Goal: Information Seeking & Learning: Learn about a topic

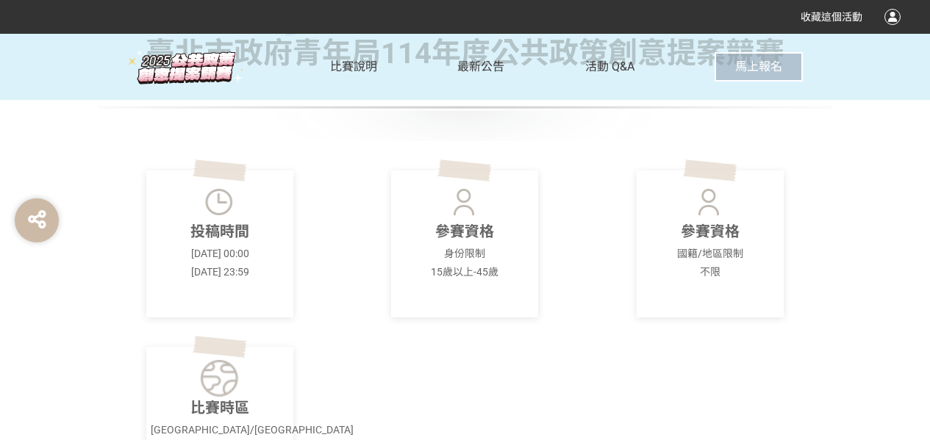
scroll to position [367, 0]
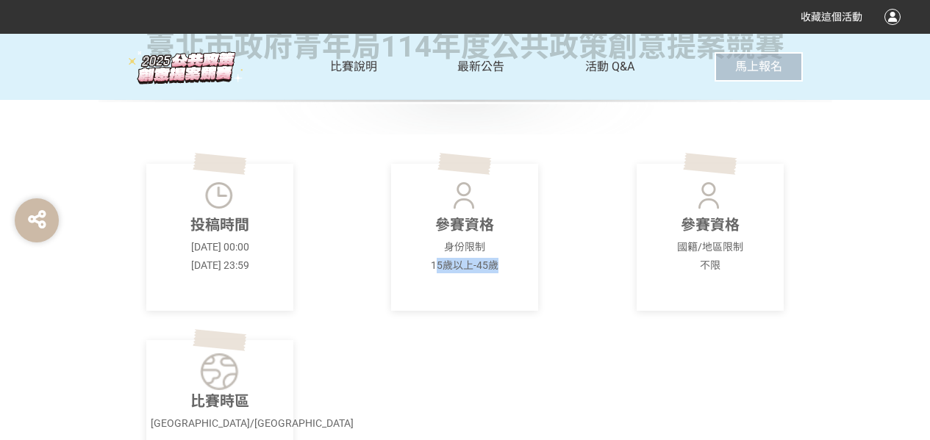
drag, startPoint x: 498, startPoint y: 261, endPoint x: 435, endPoint y: 261, distance: 63.2
click at [435, 261] on p "15歲以上-45歲" at bounding box center [464, 265] width 138 height 15
click at [515, 276] on div "參賽資格 身份限制 15歲以上-45歲" at bounding box center [464, 237] width 147 height 147
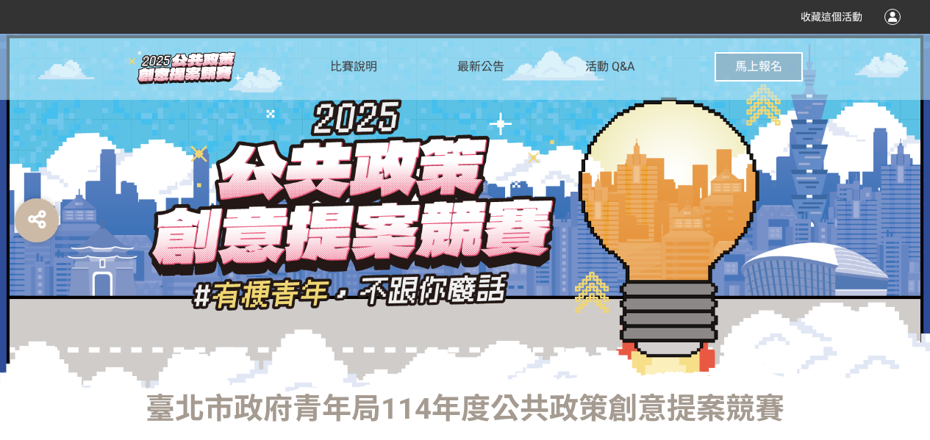
scroll to position [0, 0]
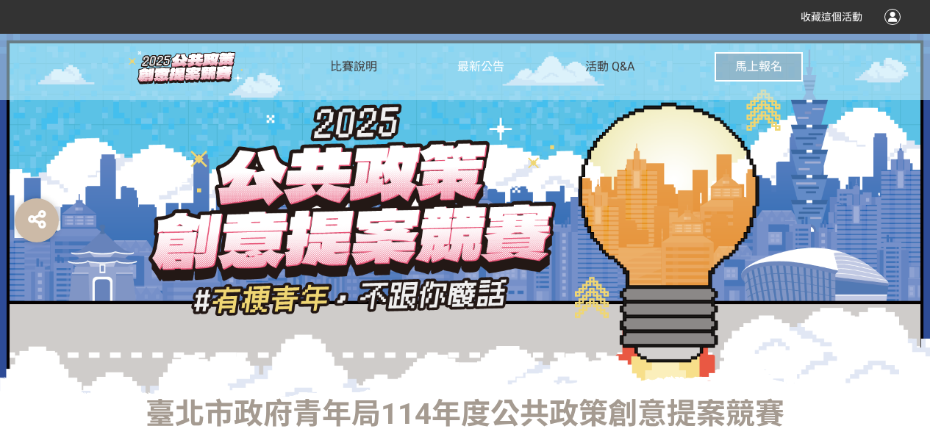
click at [468, 69] on span "最新公告" at bounding box center [480, 67] width 47 height 14
click at [346, 66] on span "比賽說明" at bounding box center [353, 67] width 47 height 14
click at [503, 339] on div at bounding box center [465, 215] width 930 height 363
click at [611, 67] on span "活動 Q&A" at bounding box center [609, 67] width 49 height 14
click at [600, 65] on span "活動 Q&A" at bounding box center [609, 67] width 49 height 14
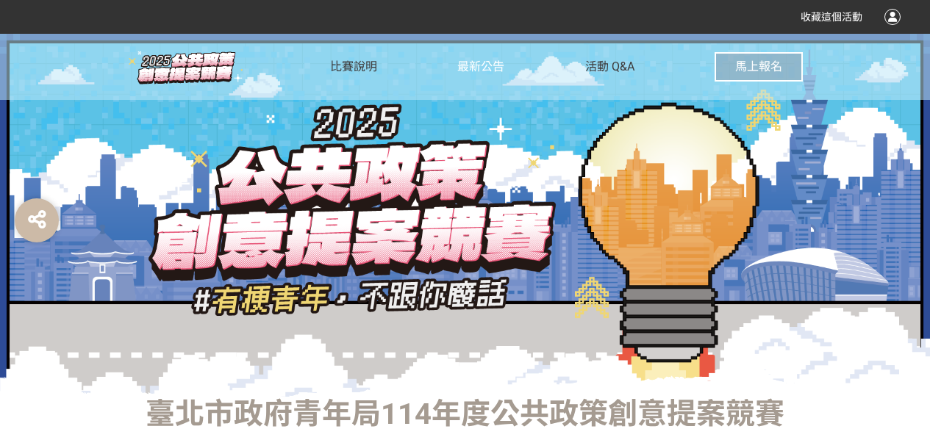
click at [487, 63] on span "最新公告" at bounding box center [480, 67] width 47 height 14
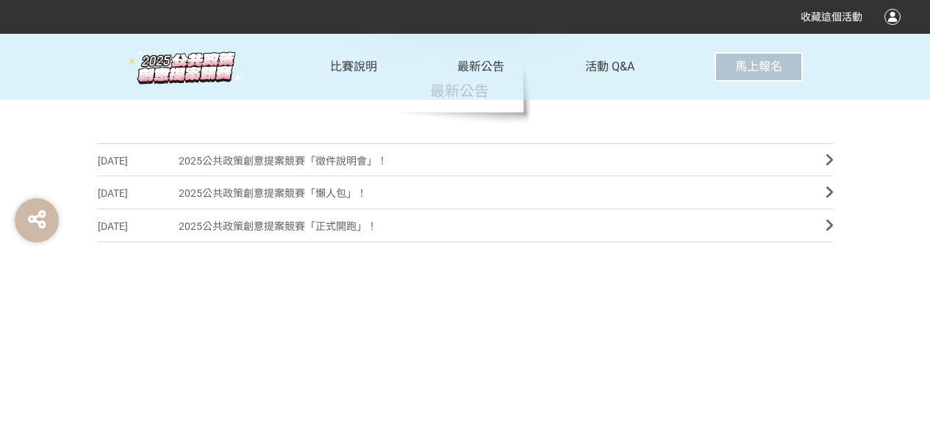
scroll to position [441, 0]
click at [282, 159] on span "2025公共政策創意提案競賽「徵件說明會」！" at bounding box center [491, 159] width 625 height 33
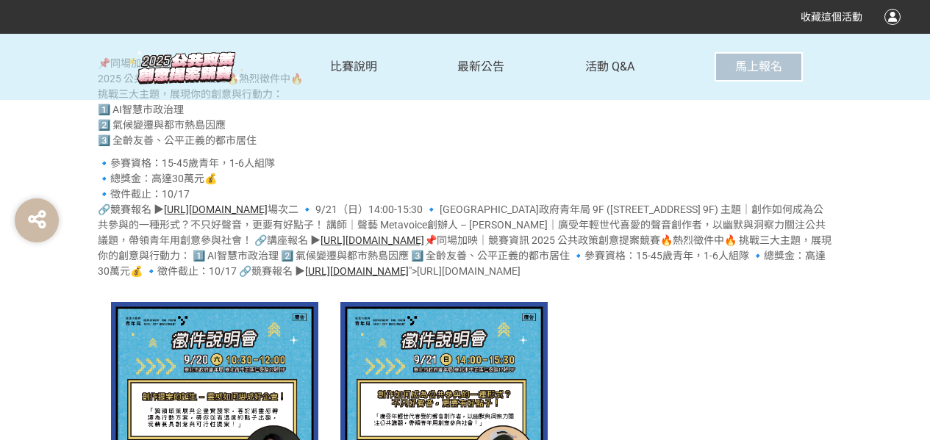
scroll to position [808, 0]
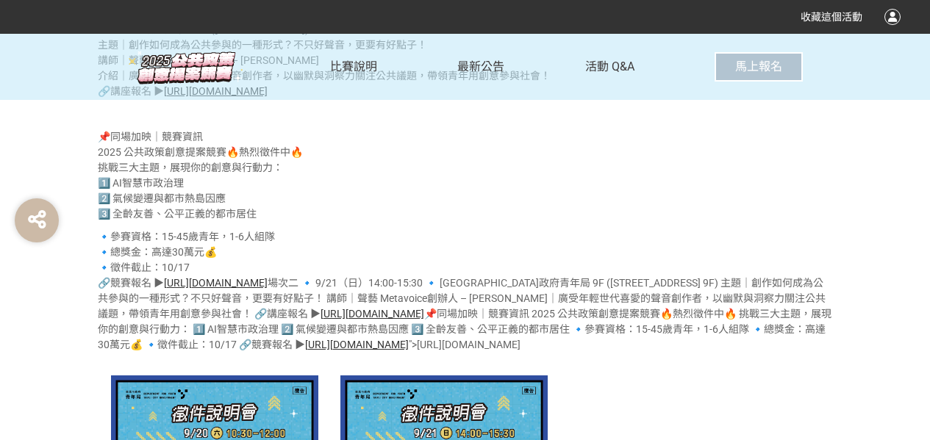
click at [268, 281] on link "[URL][DOMAIN_NAME]" at bounding box center [216, 283] width 104 height 12
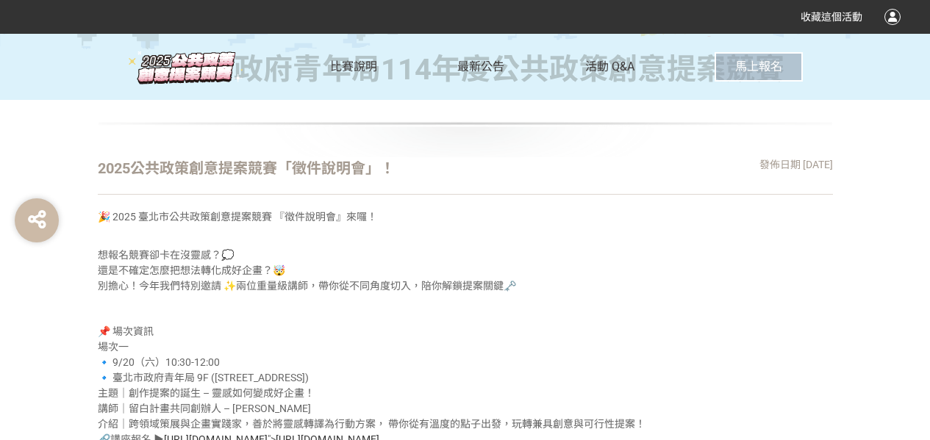
scroll to position [220, 0]
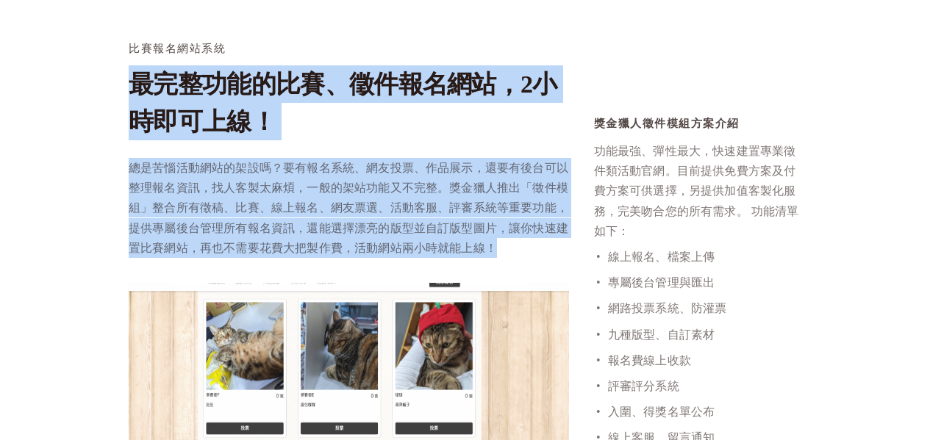
drag, startPoint x: 523, startPoint y: 252, endPoint x: 116, endPoint y: 72, distance: 445.2
click at [116, 72] on div "比賽報名網站系統 最完整功能的比賽、徵件報名網站，2小時即可上線！ 總是苦惱活動網站的架設嗎？要有報名系統、網友投票、作品展示，還要有後台可以整理報名資訊，找…" at bounding box center [348, 156] width 465 height 227
click at [533, 208] on p "總是苦惱活動網站的架設嗎？要有報名系統、網友投票、作品展示，還要有後台可以整理報名資訊，找人客製太麻煩，一般的架站功能又不完整。獎金獵人推出「徵件模組」整合所…" at bounding box center [349, 208] width 440 height 100
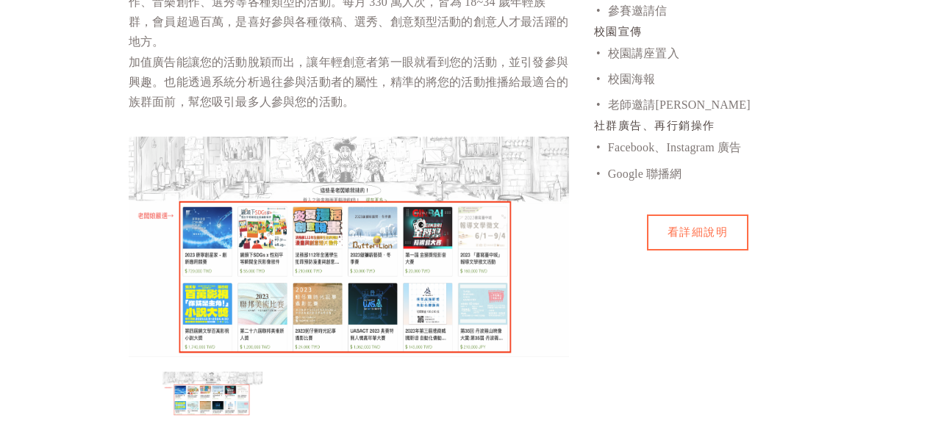
scroll to position [1176, 0]
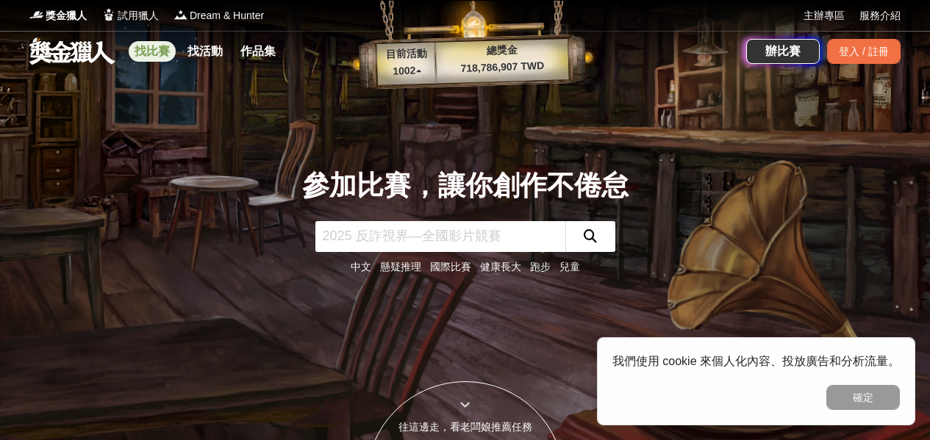
click at [153, 51] on link "找比賽" at bounding box center [152, 51] width 47 height 21
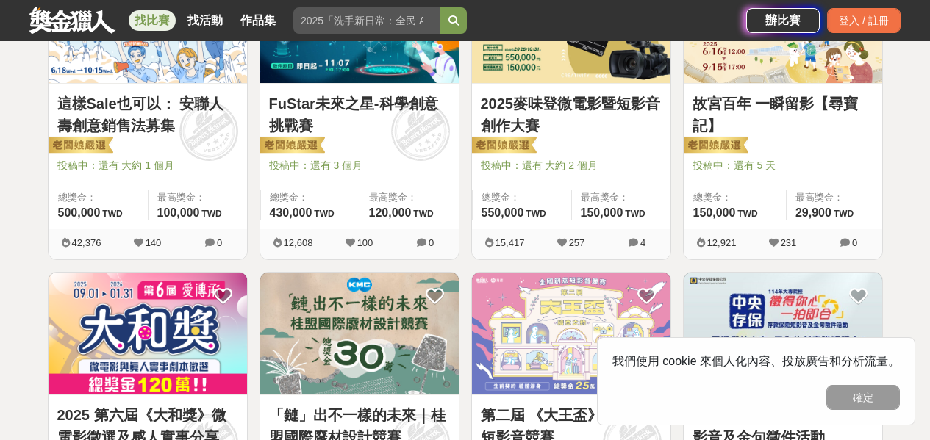
scroll to position [367, 0]
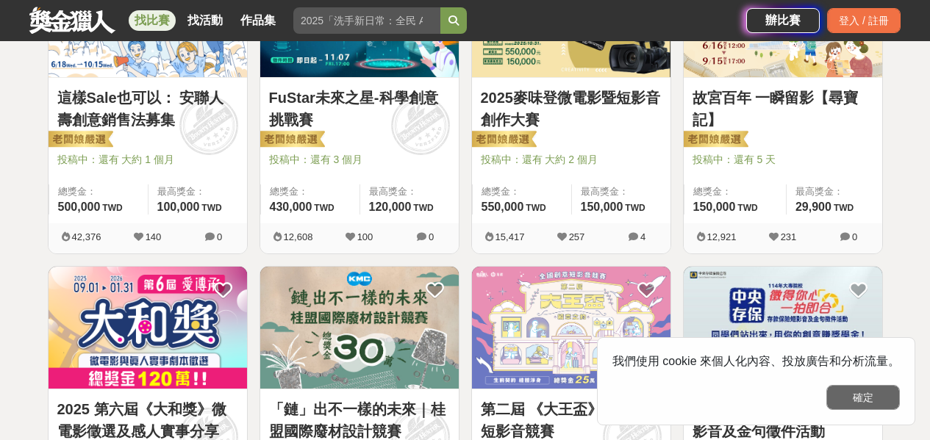
click at [861, 403] on button "確定" at bounding box center [862, 397] width 73 height 25
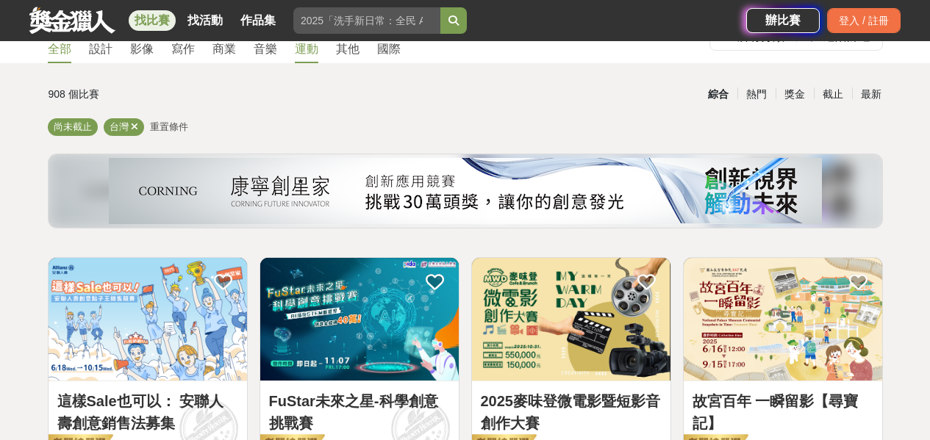
scroll to position [0, 0]
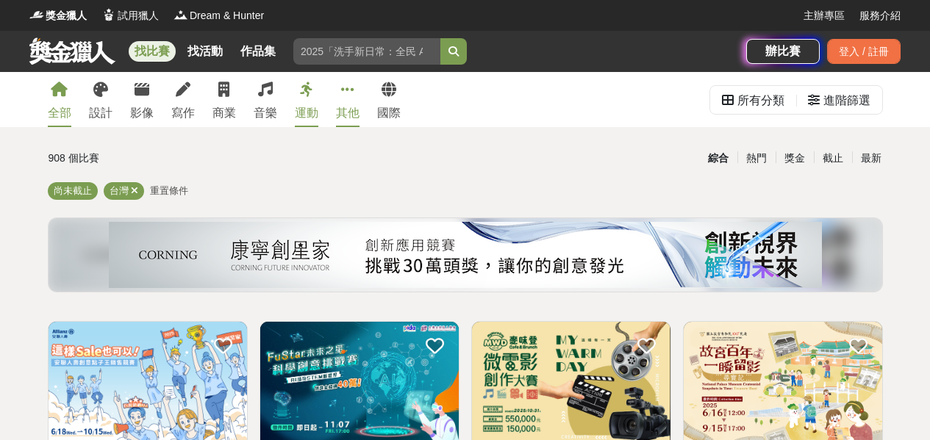
click at [354, 93] on link "其他" at bounding box center [348, 99] width 24 height 55
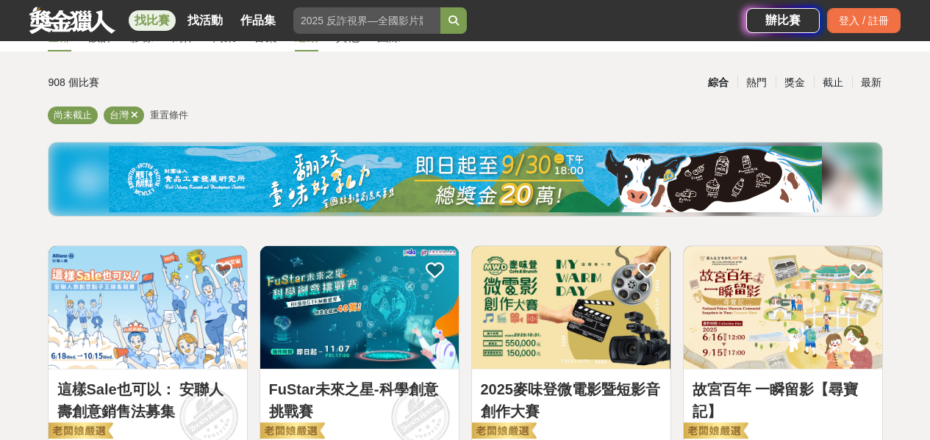
scroll to position [147, 0]
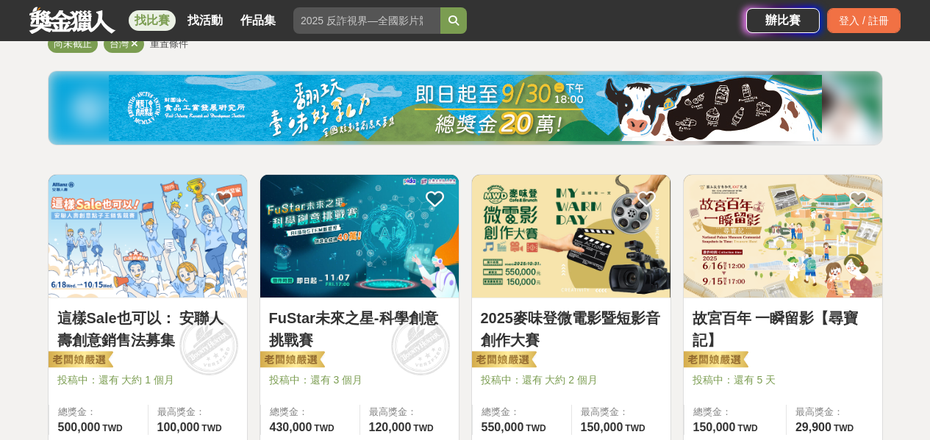
click at [147, 262] on img at bounding box center [148, 236] width 198 height 123
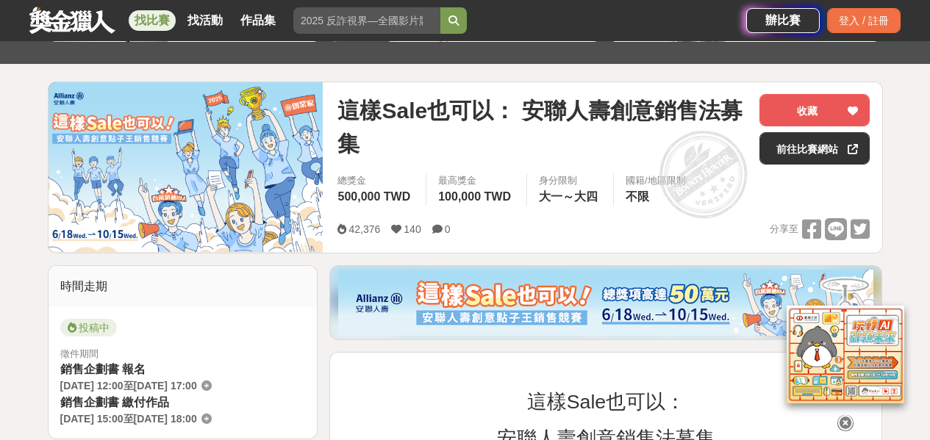
scroll to position [147, 0]
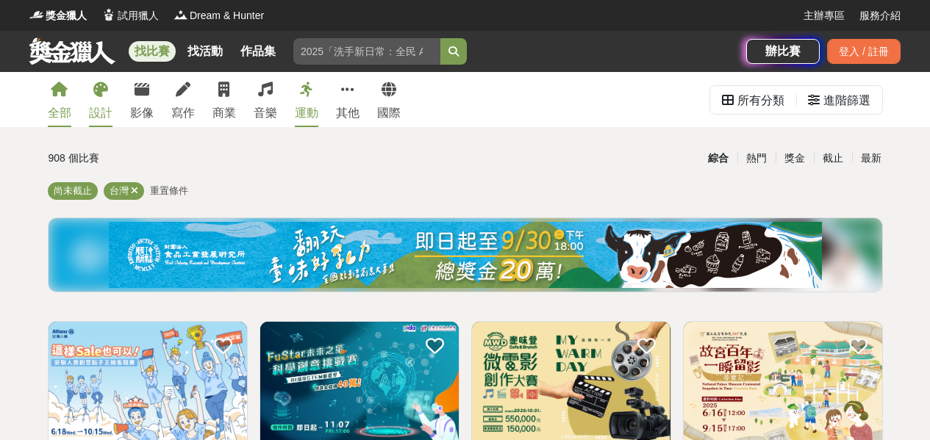
click at [96, 98] on link "設計" at bounding box center [101, 99] width 24 height 55
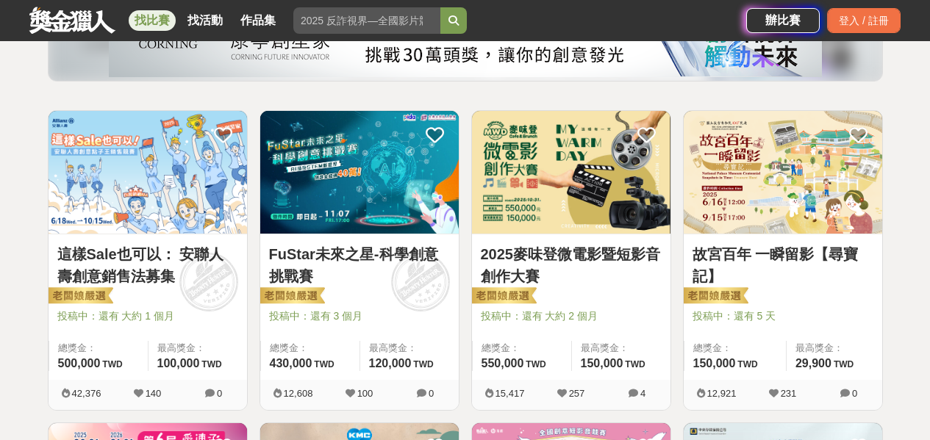
scroll to position [294, 0]
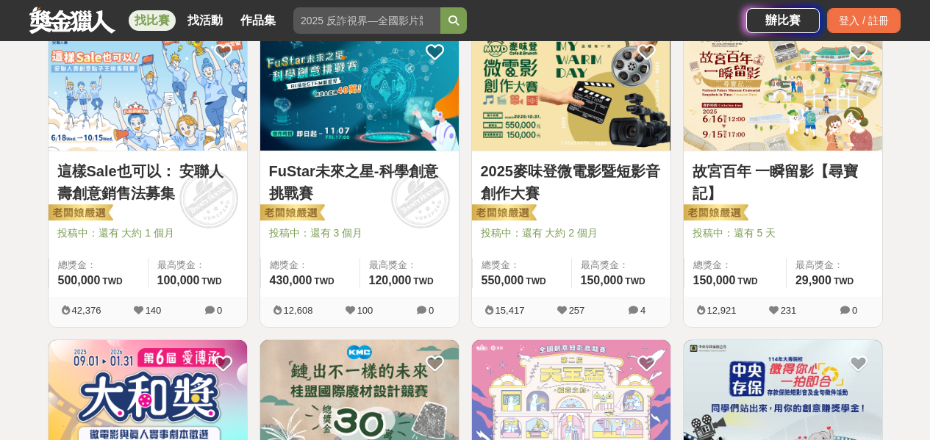
click at [331, 168] on link "FuStar未來之星-科學創意挑戰賽" at bounding box center [359, 182] width 181 height 44
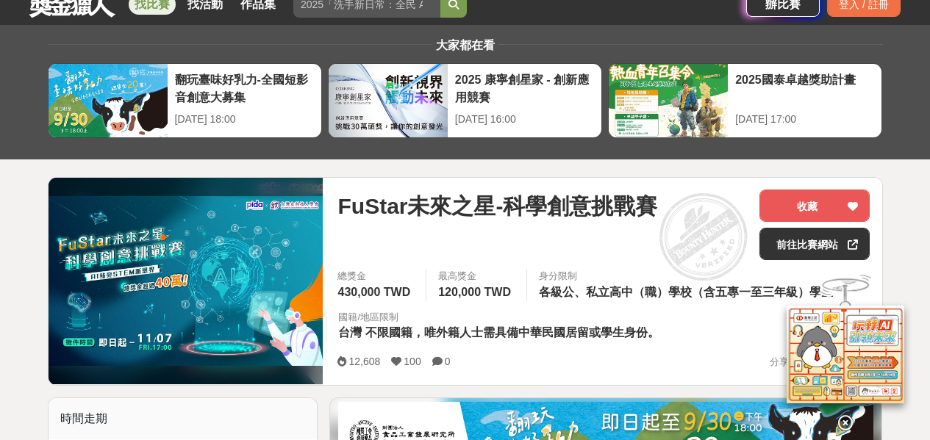
scroll to position [73, 0]
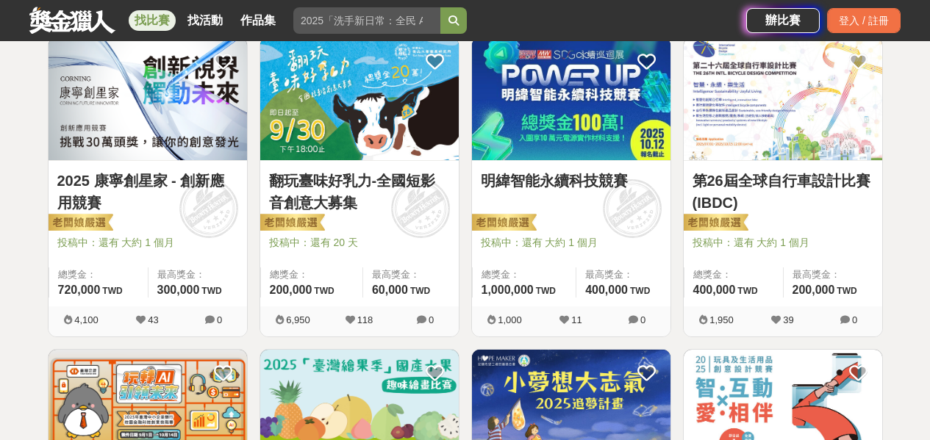
scroll to position [882, 0]
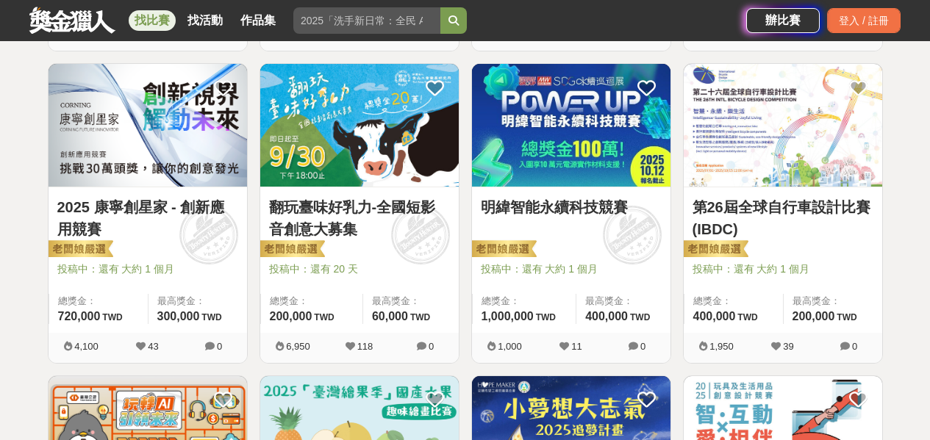
click at [564, 208] on link "明緯智能永續科技競賽" at bounding box center [571, 207] width 181 height 22
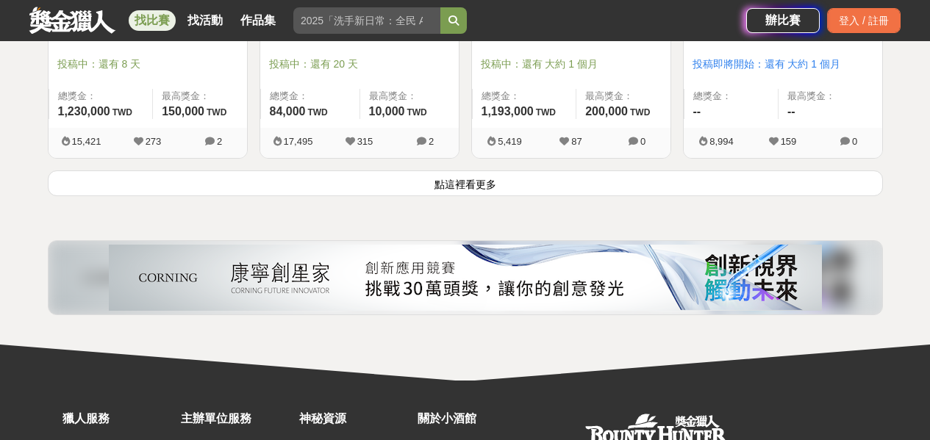
scroll to position [2023, 0]
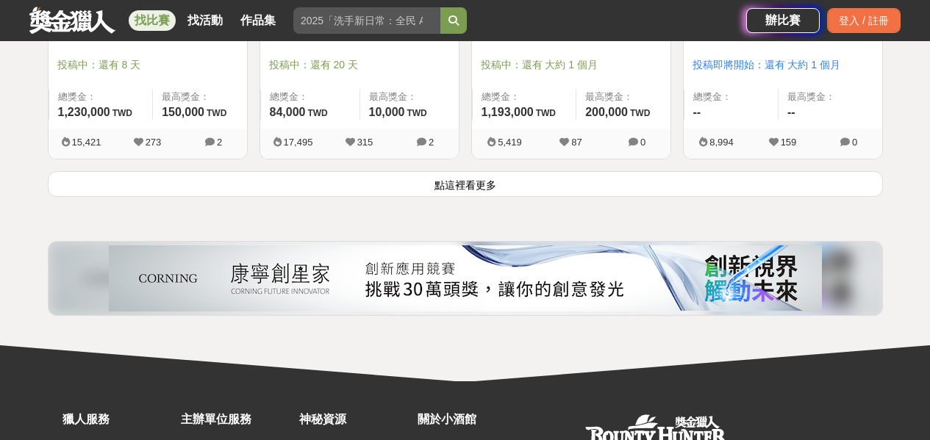
click at [473, 186] on button "點這裡看更多" at bounding box center [465, 184] width 835 height 26
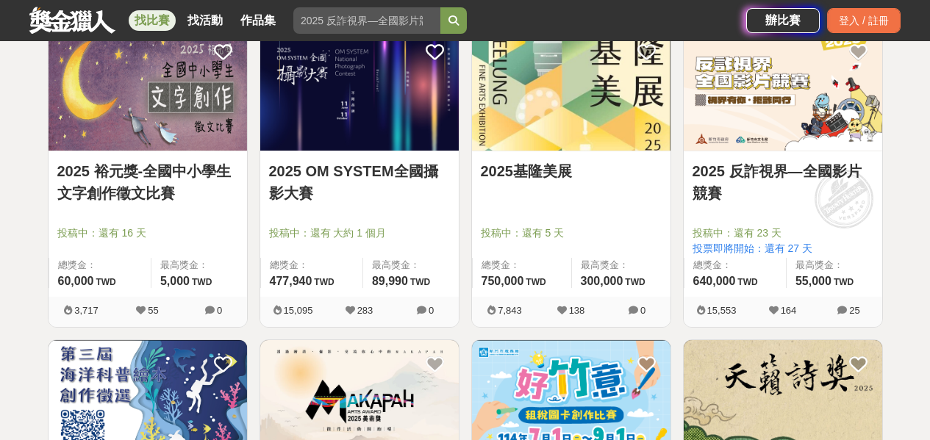
scroll to position [2170, 0]
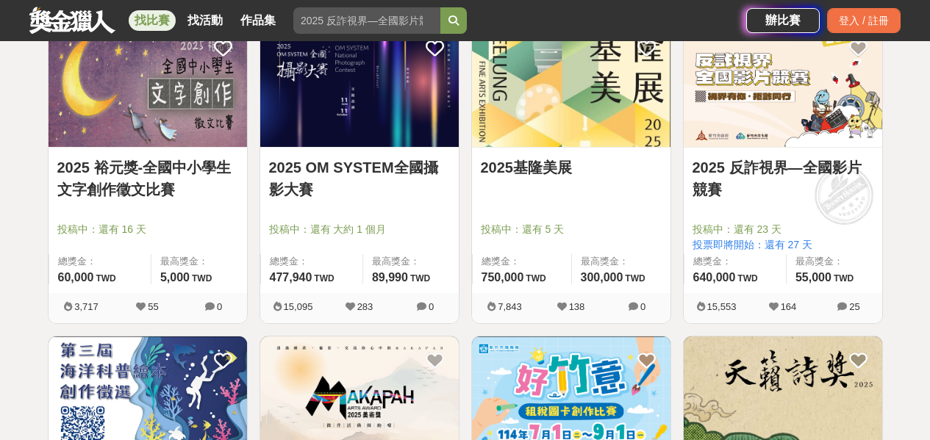
click at [192, 167] on link "2025 裕元獎-全國中小學生文字創作徵文比賽" at bounding box center [147, 179] width 181 height 44
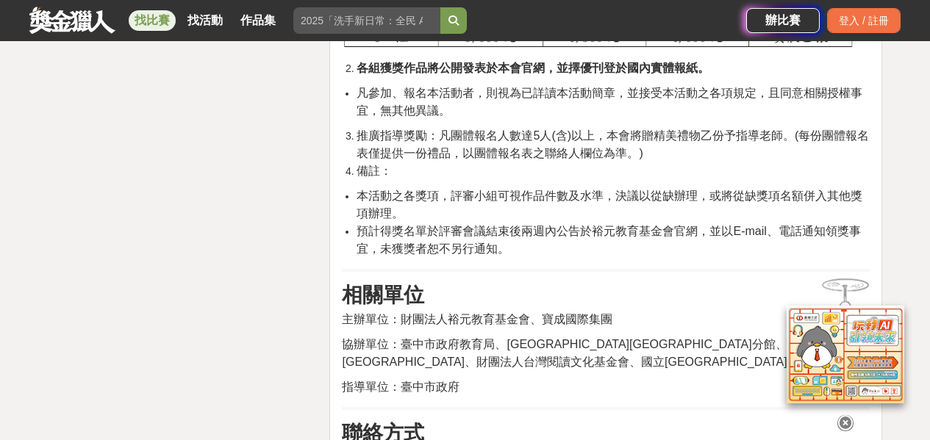
scroll to position [2352, 0]
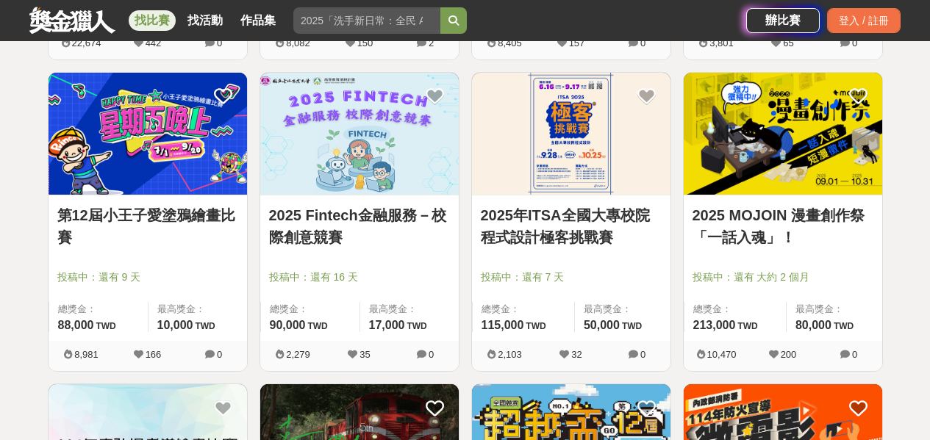
scroll to position [3066, 0]
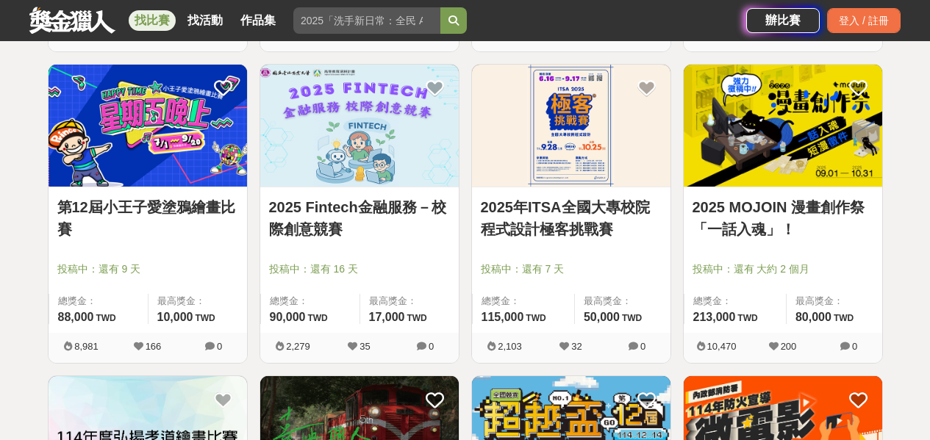
click at [541, 228] on link "2025年ITSA全國大專校院程式設計極客挑戰賽" at bounding box center [571, 218] width 181 height 44
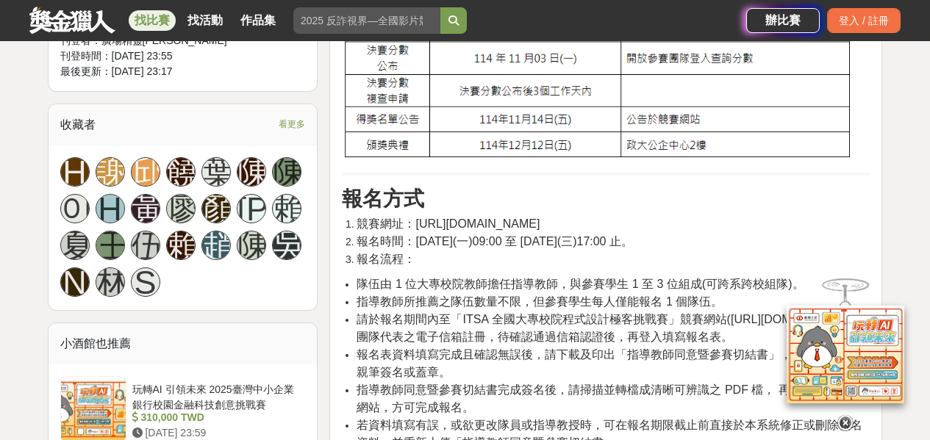
scroll to position [955, 0]
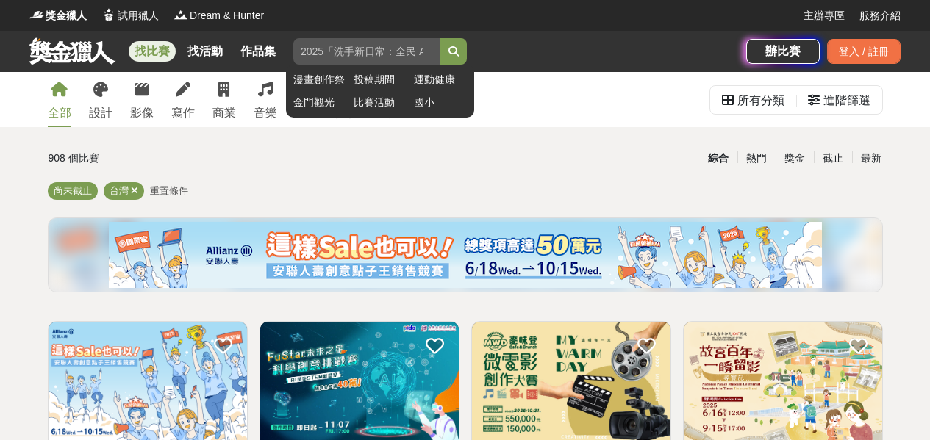
click at [397, 51] on input "search" at bounding box center [366, 51] width 147 height 26
click at [345, 52] on input "search" at bounding box center [366, 51] width 147 height 26
type input "程式"
click at [440, 38] on button "submit" at bounding box center [453, 51] width 26 height 26
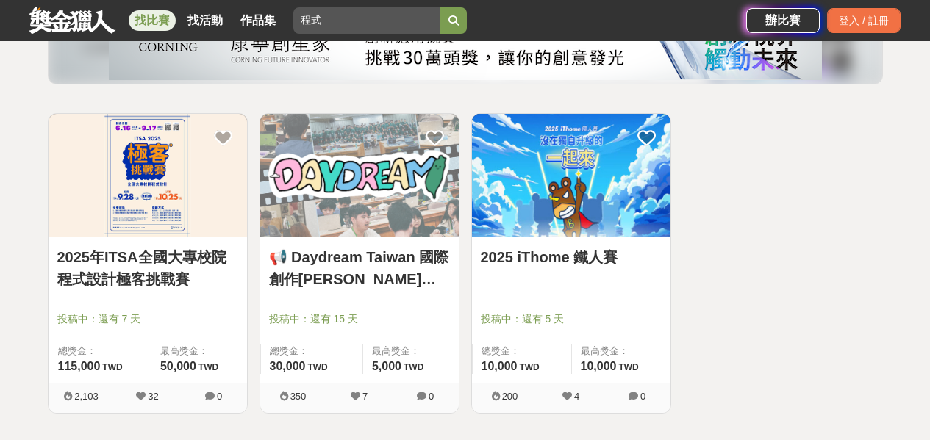
scroll to position [220, 0]
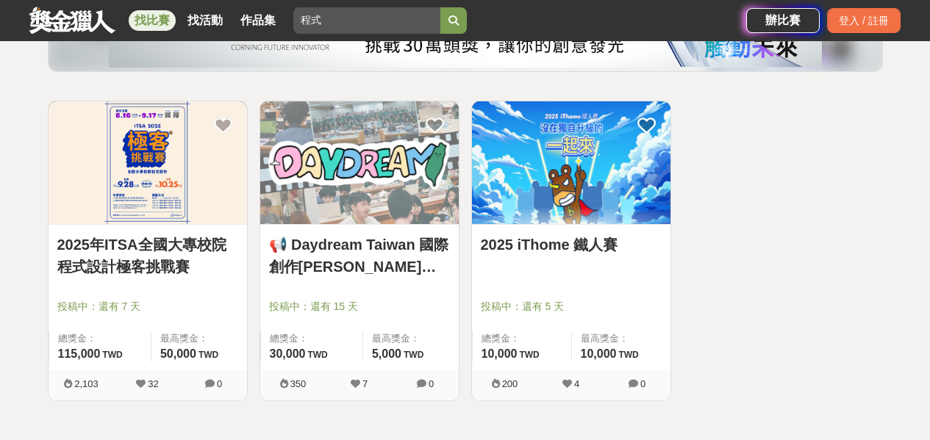
drag, startPoint x: 164, startPoint y: 186, endPoint x: 133, endPoint y: 163, distance: 38.4
click at [133, 163] on img at bounding box center [148, 162] width 198 height 123
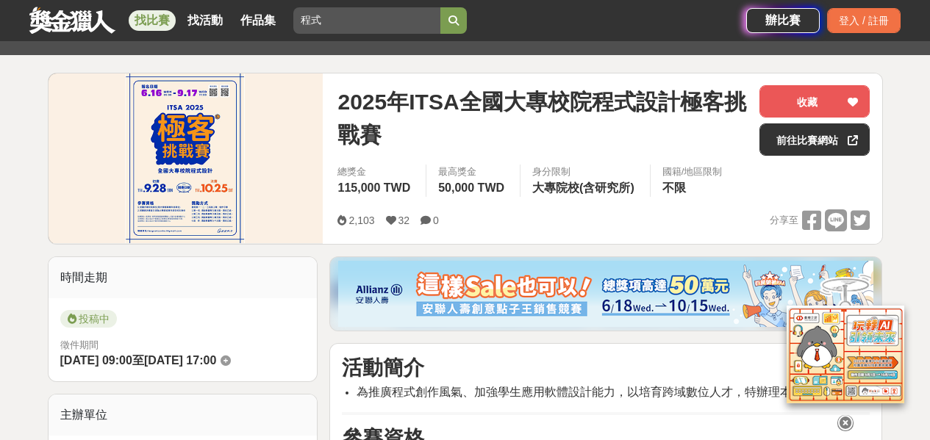
scroll to position [147, 0]
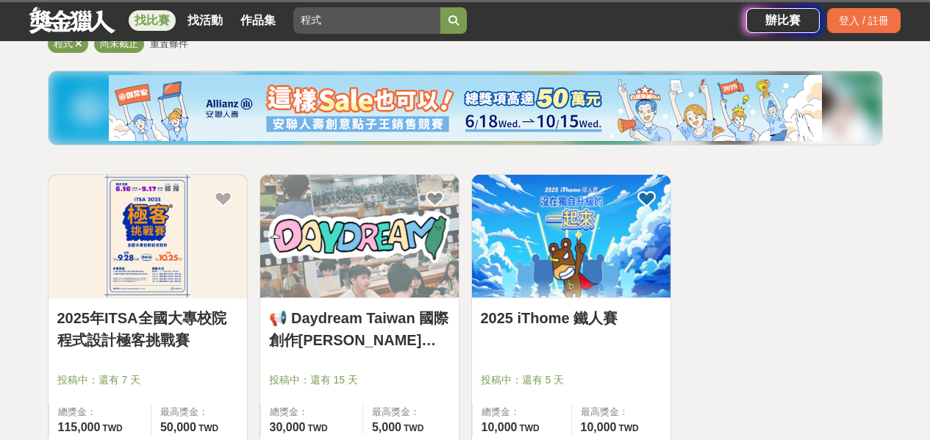
scroll to position [220, 0]
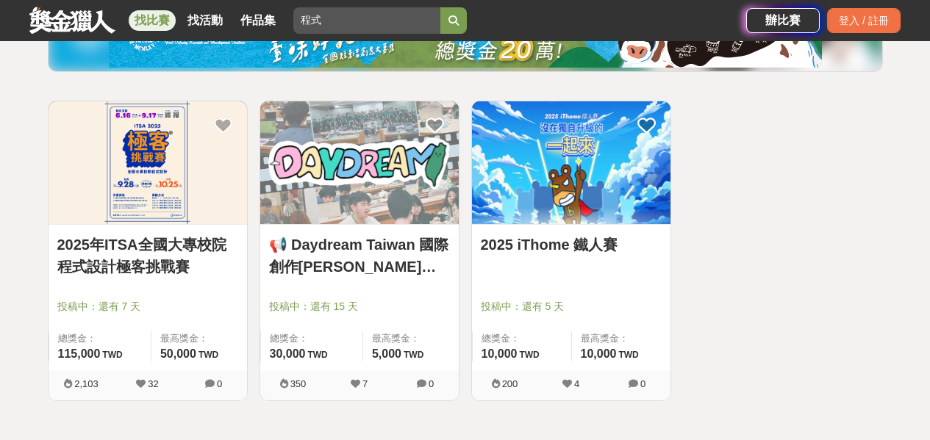
click at [335, 176] on img at bounding box center [359, 162] width 198 height 123
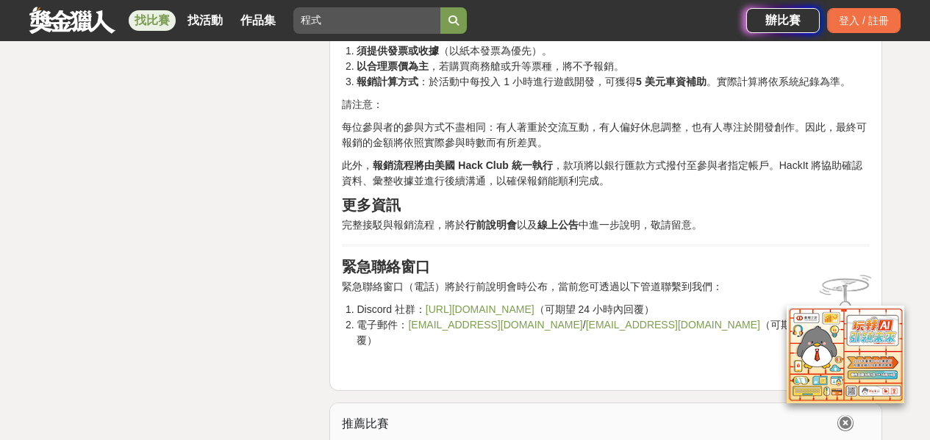
scroll to position [3601, 0]
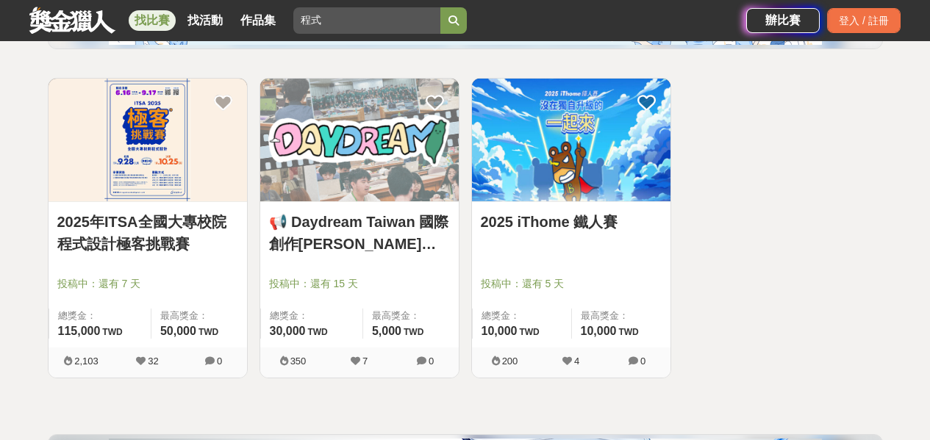
scroll to position [220, 0]
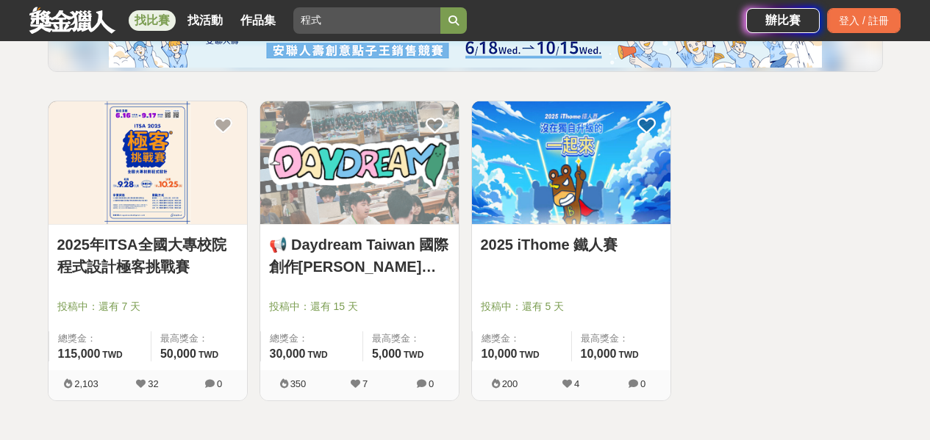
click at [545, 244] on link "2025 iThome 鐵人賽" at bounding box center [571, 245] width 181 height 22
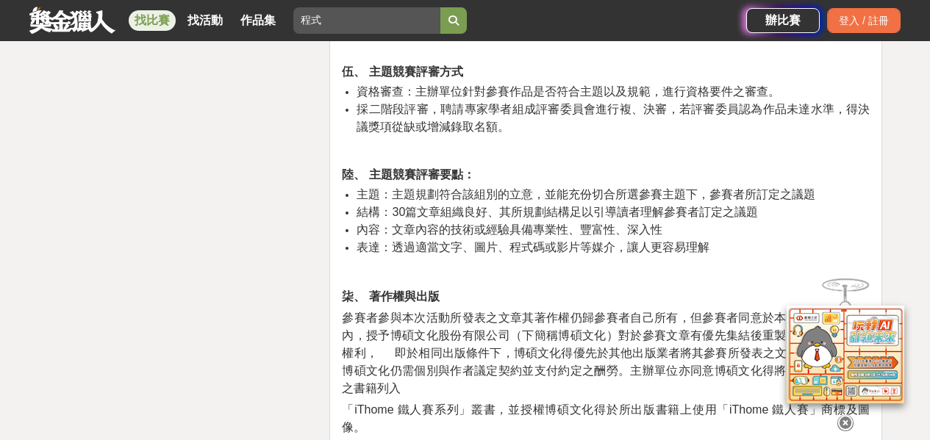
scroll to position [2646, 0]
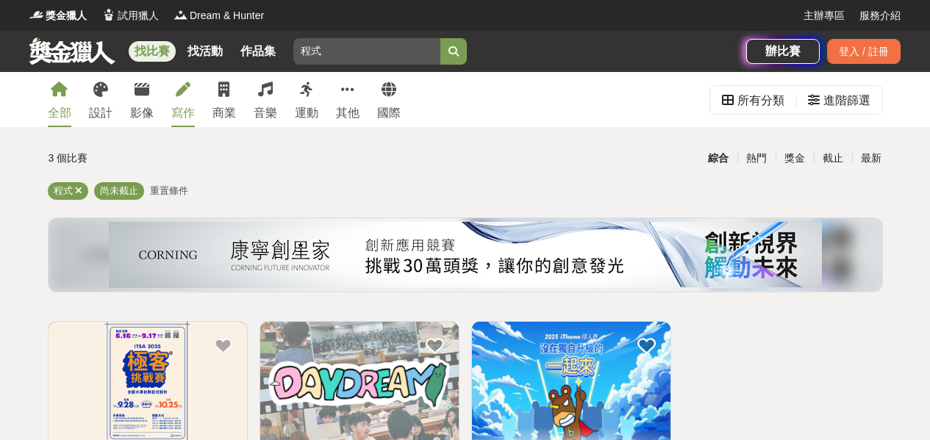
click at [171, 114] on div "寫作" at bounding box center [183, 113] width 24 height 18
